Goal: Task Accomplishment & Management: Use online tool/utility

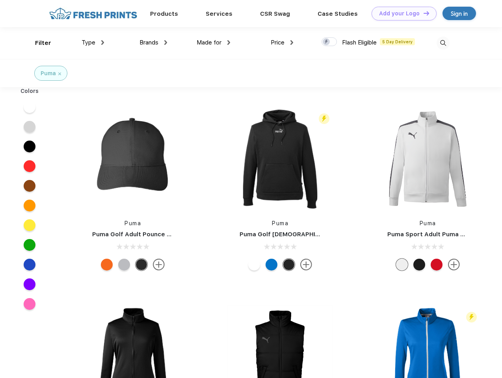
click at [401, 13] on link "Add your Logo Design Tool" at bounding box center [403, 14] width 65 height 14
click at [0, 0] on div "Design Tool" at bounding box center [0, 0] width 0 height 0
click at [423, 13] on link "Add your Logo Design Tool" at bounding box center [403, 14] width 65 height 14
click at [38, 43] on div "Filter" at bounding box center [43, 43] width 16 height 9
click at [93, 43] on span "Type" at bounding box center [89, 42] width 14 height 7
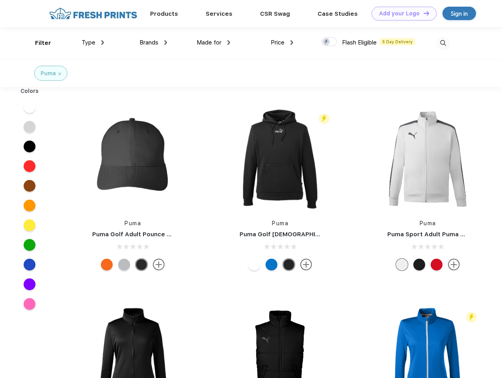
click at [153, 43] on span "Brands" at bounding box center [148, 42] width 19 height 7
click at [213, 43] on span "Made for" at bounding box center [208, 42] width 25 height 7
click at [282, 43] on span "Price" at bounding box center [278, 42] width 14 height 7
click at [329, 42] on div at bounding box center [328, 41] width 15 height 9
click at [326, 42] on input "checkbox" at bounding box center [323, 39] width 5 height 5
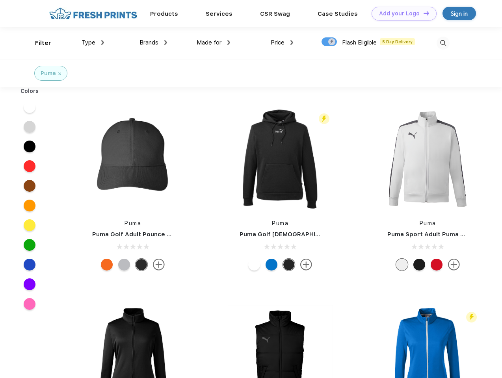
click at [443, 43] on img at bounding box center [442, 43] width 13 height 13
